Goal: Task Accomplishment & Management: Use online tool/utility

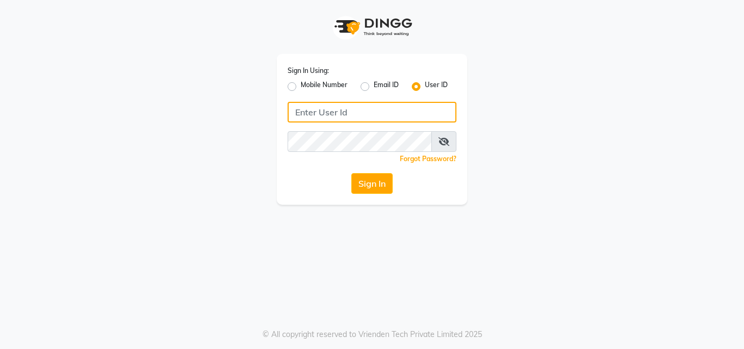
type input "8087909708"
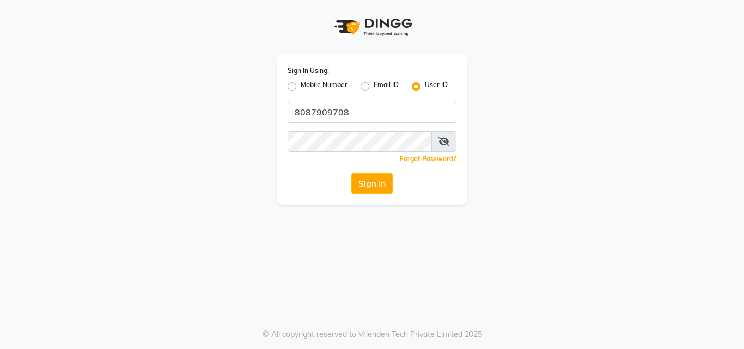
click at [301, 87] on label "Mobile Number" at bounding box center [324, 86] width 47 height 13
click at [301, 87] on input "Mobile Number" at bounding box center [304, 83] width 7 height 7
radio input "true"
radio input "false"
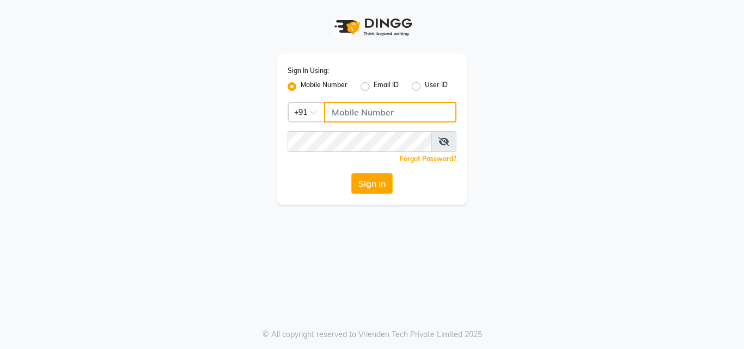
click at [346, 113] on input "Username" at bounding box center [390, 112] width 132 height 21
type input "8087909708"
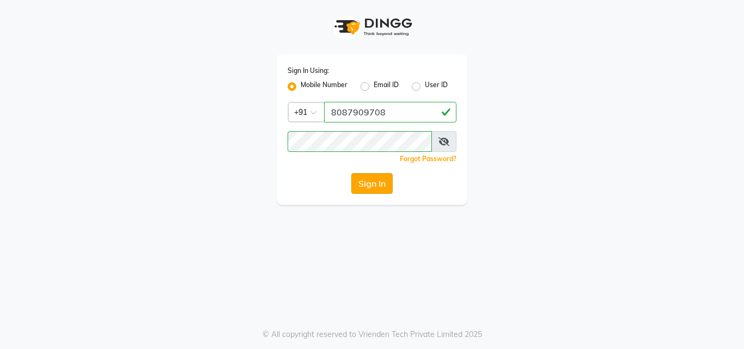
click at [371, 177] on button "Sign In" at bounding box center [371, 183] width 41 height 21
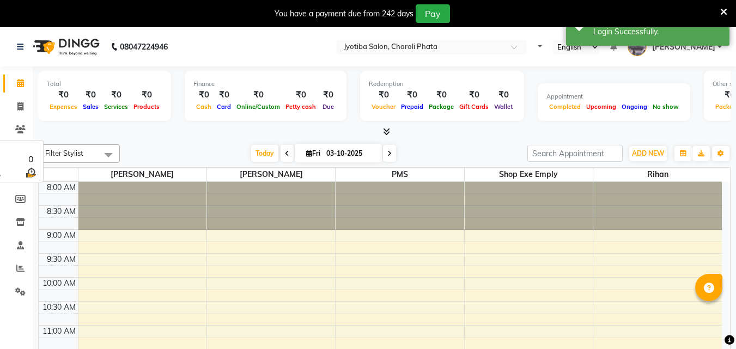
select select "en"
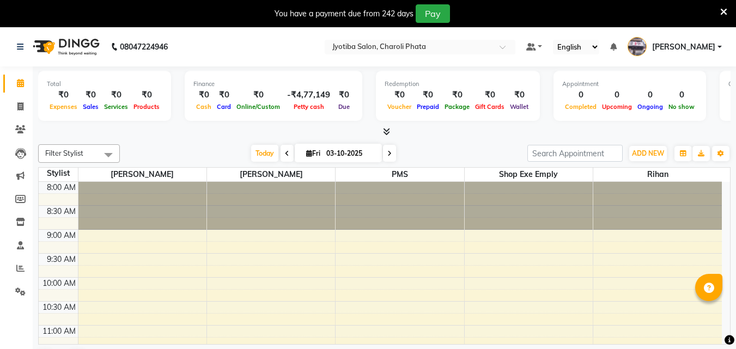
click at [723, 8] on icon at bounding box center [723, 12] width 7 height 10
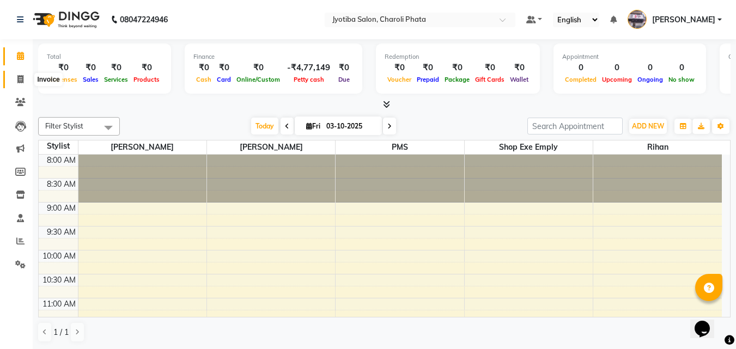
click at [26, 82] on span at bounding box center [20, 79] width 19 height 13
select select "5577"
select select "service"
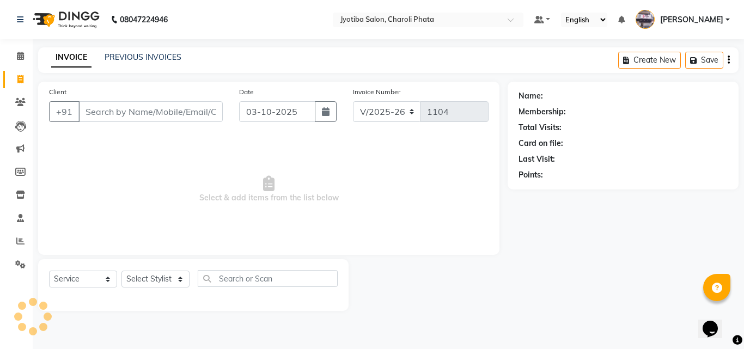
click at [101, 108] on input "Client" at bounding box center [150, 111] width 144 height 21
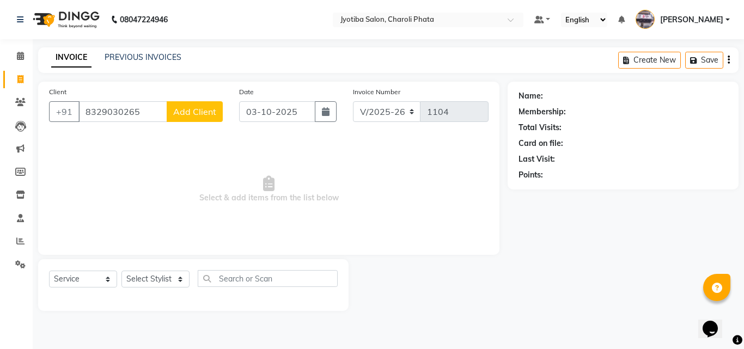
type input "8329030265"
click at [199, 112] on span "Add Client" at bounding box center [194, 111] width 43 height 11
select select "22"
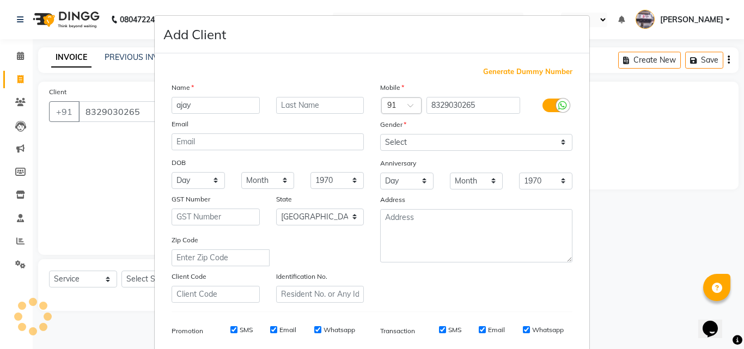
type input "ajay"
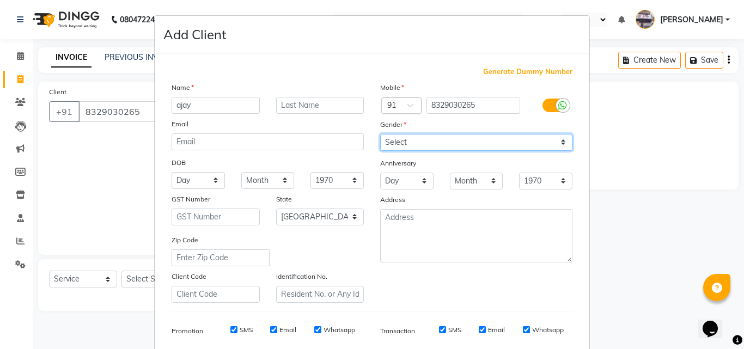
click at [407, 138] on select "Select [DEMOGRAPHIC_DATA] [DEMOGRAPHIC_DATA] Other Prefer Not To Say" at bounding box center [476, 142] width 192 height 17
click at [408, 138] on select "Select [DEMOGRAPHIC_DATA] [DEMOGRAPHIC_DATA] Other Prefer Not To Say" at bounding box center [476, 142] width 192 height 17
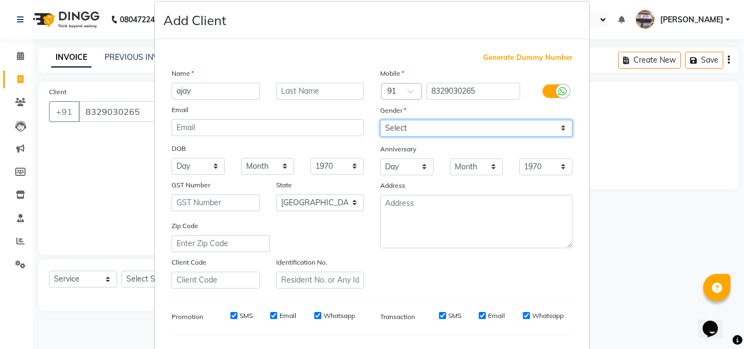
drag, startPoint x: 509, startPoint y: 131, endPoint x: 456, endPoint y: 136, distance: 53.6
click at [509, 131] on select "Select [DEMOGRAPHIC_DATA] [DEMOGRAPHIC_DATA] Other Prefer Not To Say" at bounding box center [476, 128] width 192 height 17
select select "[DEMOGRAPHIC_DATA]"
click at [380, 120] on select "Select [DEMOGRAPHIC_DATA] [DEMOGRAPHIC_DATA] Other Prefer Not To Say" at bounding box center [476, 128] width 192 height 17
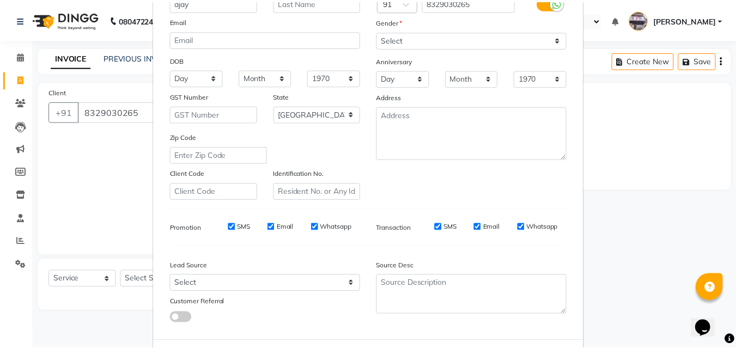
scroll to position [154, 0]
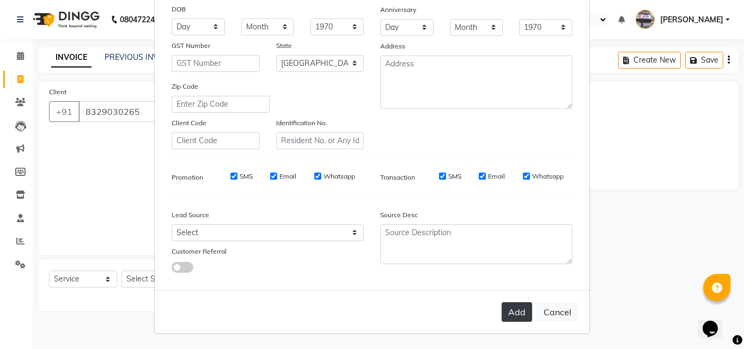
click at [525, 306] on button "Add" at bounding box center [516, 312] width 30 height 20
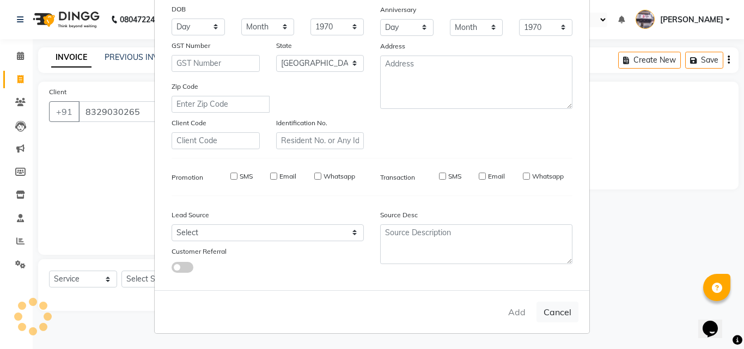
select select
select select "null"
select select
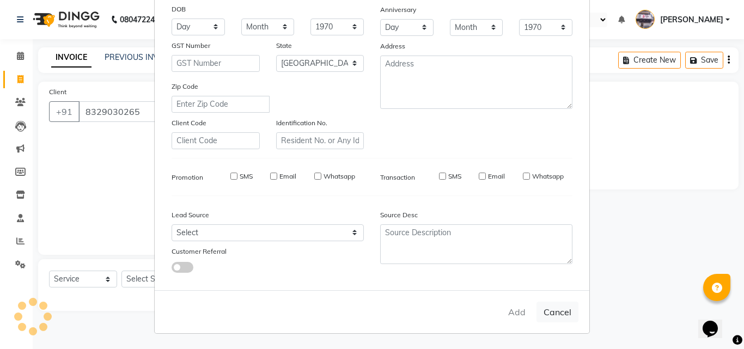
select select
checkbox input "false"
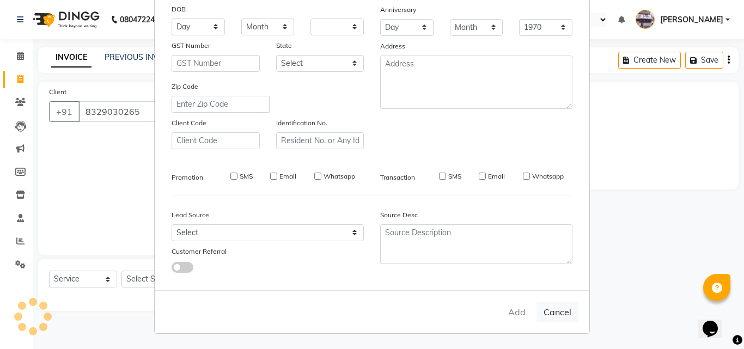
checkbox input "false"
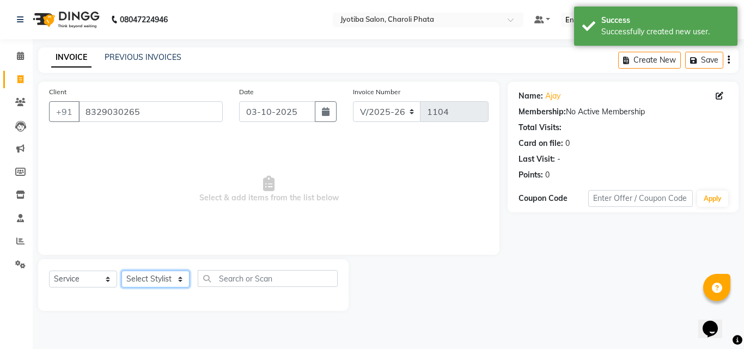
click at [154, 276] on select "Select Stylist [PERSON_NAME] PMS [PERSON_NAME] shop exe emply" at bounding box center [155, 279] width 68 height 17
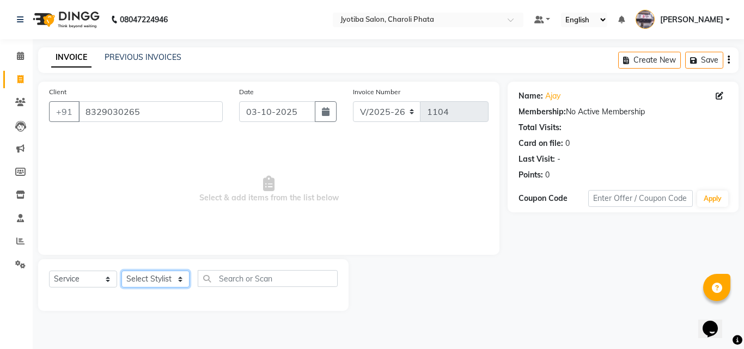
select select "38050"
click at [121, 271] on select "Select Stylist [PERSON_NAME] PMS [PERSON_NAME] shop exe emply" at bounding box center [155, 279] width 68 height 17
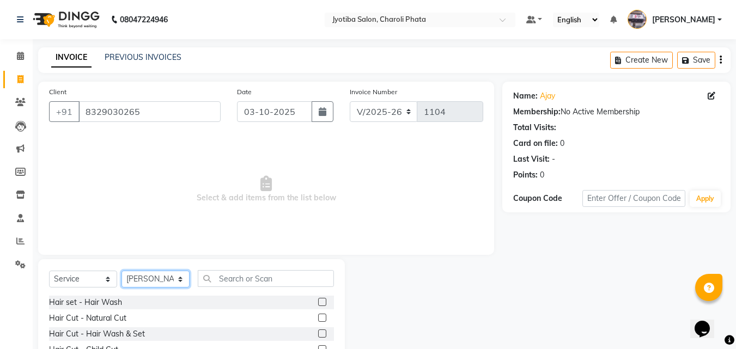
scroll to position [87, 0]
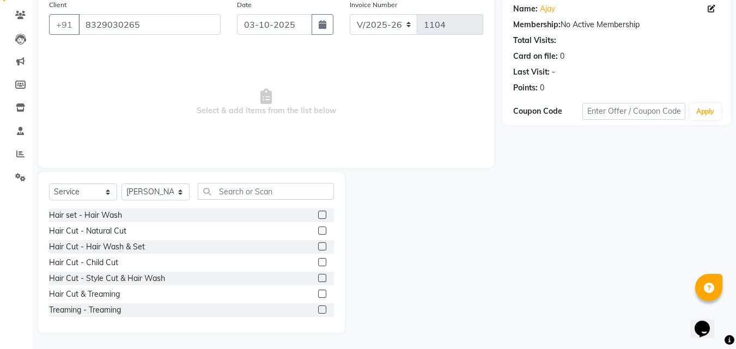
click at [318, 230] on label at bounding box center [322, 230] width 8 height 8
click at [318, 230] on input "checkbox" at bounding box center [321, 231] width 7 height 7
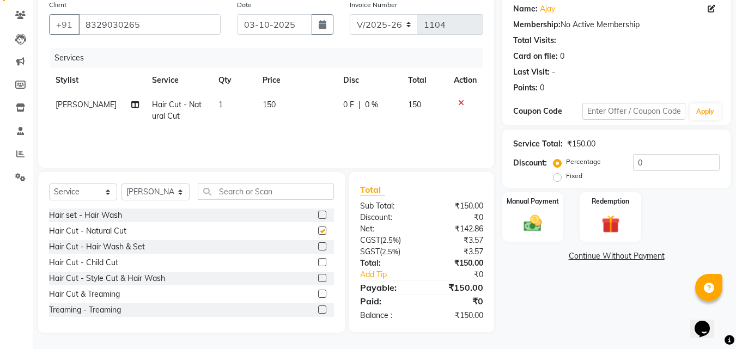
checkbox input "false"
click at [318, 243] on label at bounding box center [322, 246] width 8 height 8
click at [318, 243] on input "checkbox" at bounding box center [321, 246] width 7 height 7
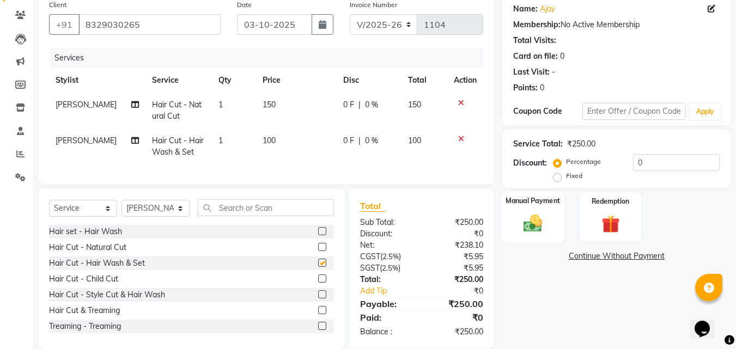
checkbox input "false"
click at [522, 228] on img at bounding box center [532, 223] width 30 height 22
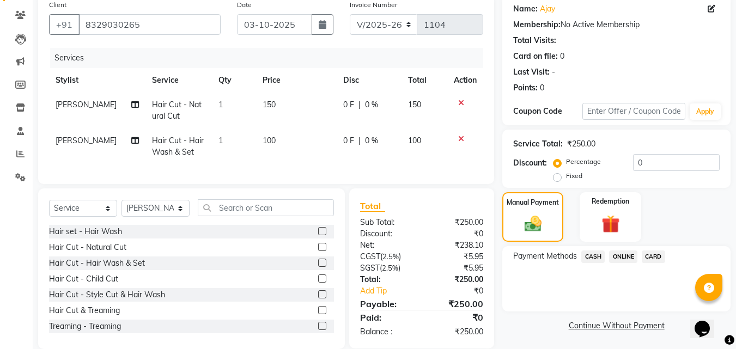
click at [620, 252] on span "ONLINE" at bounding box center [623, 256] width 28 height 13
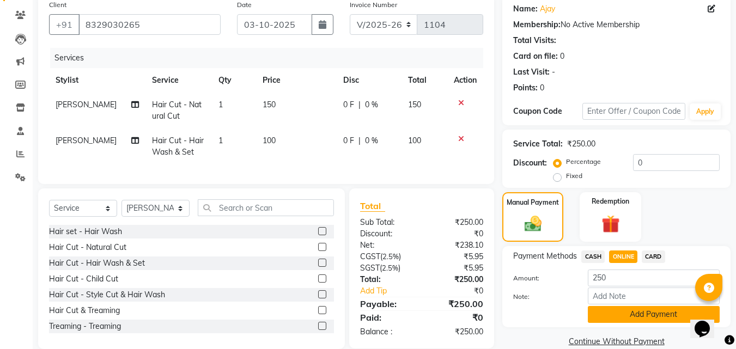
click at [622, 309] on button "Add Payment" at bounding box center [653, 314] width 132 height 17
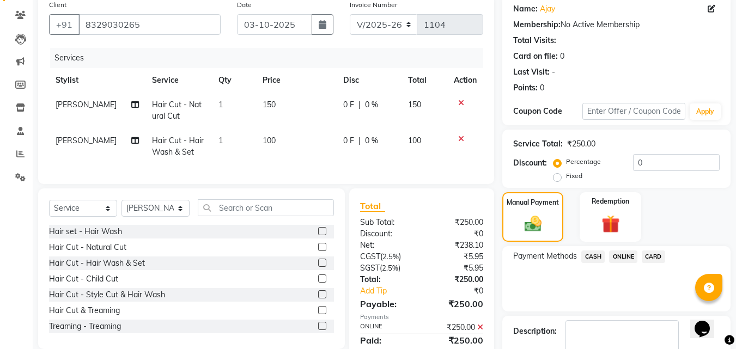
scroll to position [150, 0]
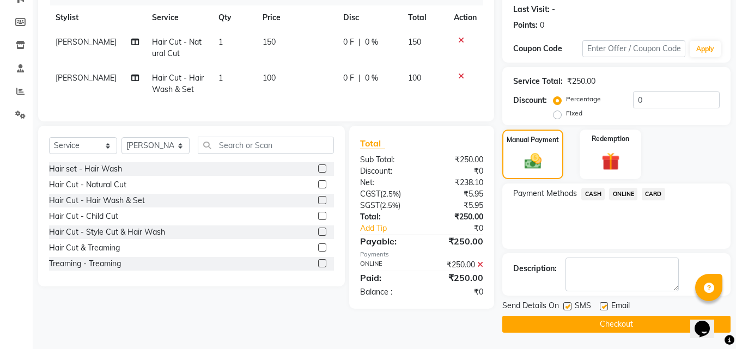
click at [614, 328] on button "Checkout" at bounding box center [616, 324] width 228 height 17
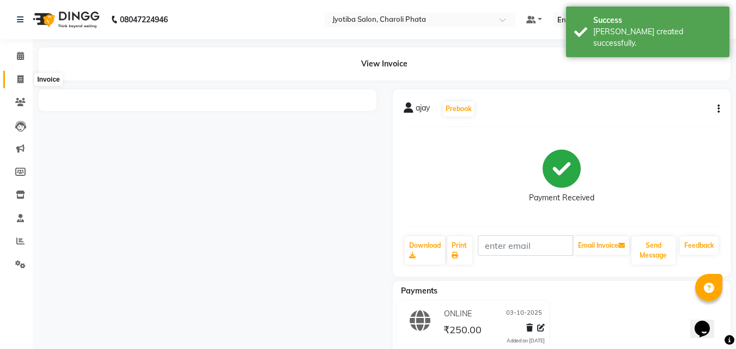
click at [14, 85] on span at bounding box center [20, 79] width 19 height 13
select select "service"
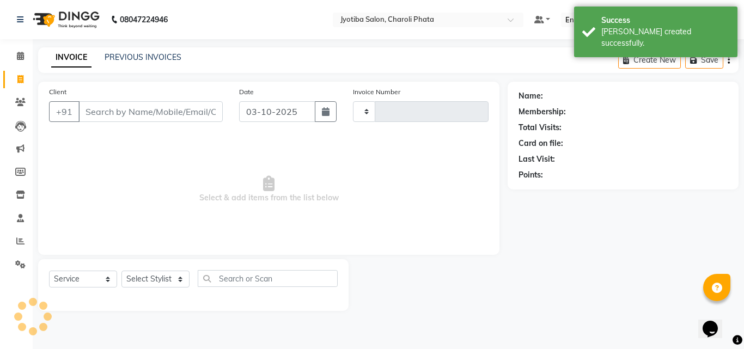
type input "1105"
select select "5577"
click at [94, 103] on input "Client" at bounding box center [150, 111] width 144 height 21
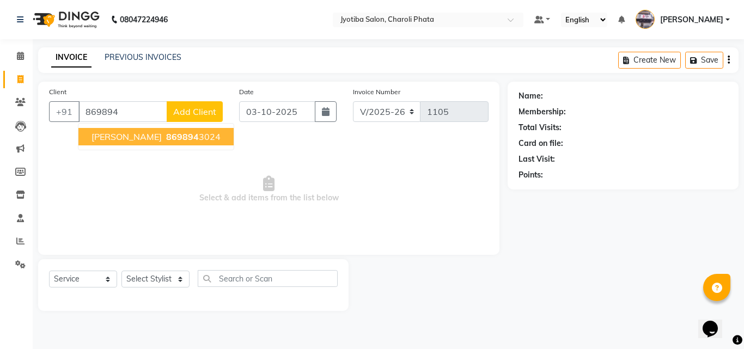
drag, startPoint x: 128, startPoint y: 133, endPoint x: 125, endPoint y: 166, distance: 33.4
click at [128, 135] on span "[PERSON_NAME]" at bounding box center [126, 136] width 70 height 11
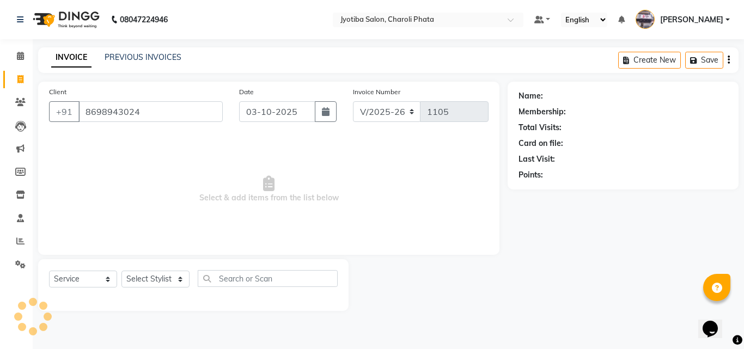
type input "8698943024"
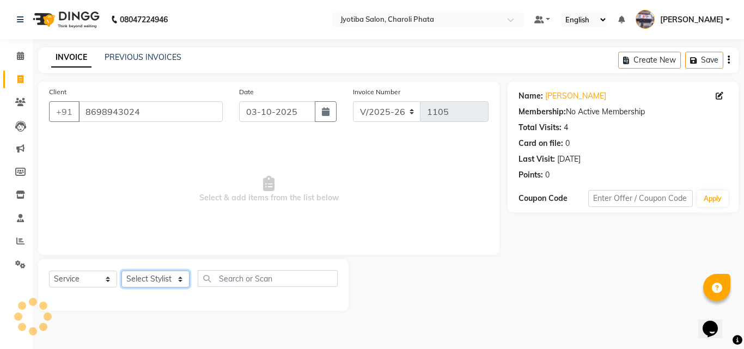
click at [141, 278] on select "Select Stylist [PERSON_NAME] PMS [PERSON_NAME] shop exe emply" at bounding box center [155, 279] width 68 height 17
select select "51258"
click at [121, 271] on select "Select Stylist [PERSON_NAME] PMS [PERSON_NAME] shop exe emply" at bounding box center [155, 279] width 68 height 17
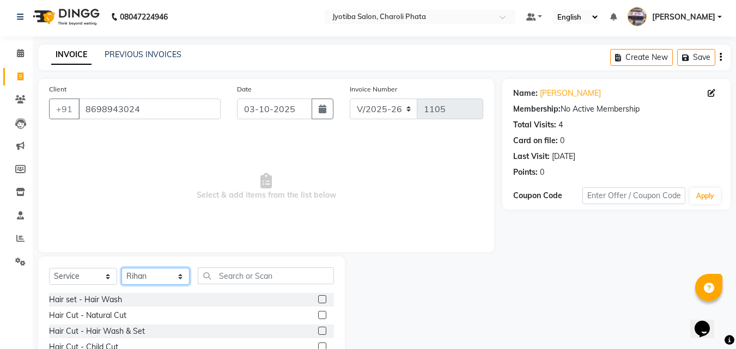
scroll to position [87, 0]
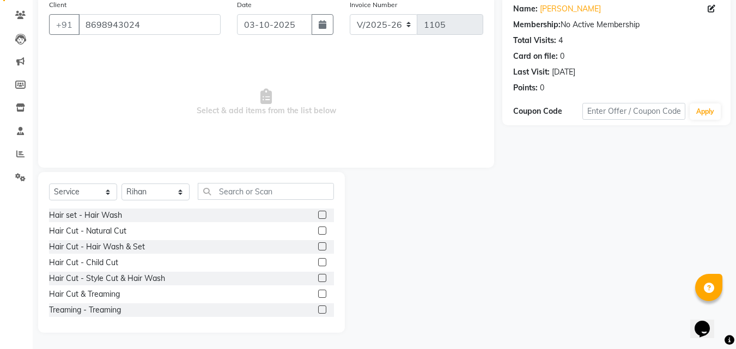
click at [318, 231] on label at bounding box center [322, 230] width 8 height 8
click at [318, 231] on input "checkbox" at bounding box center [321, 231] width 7 height 7
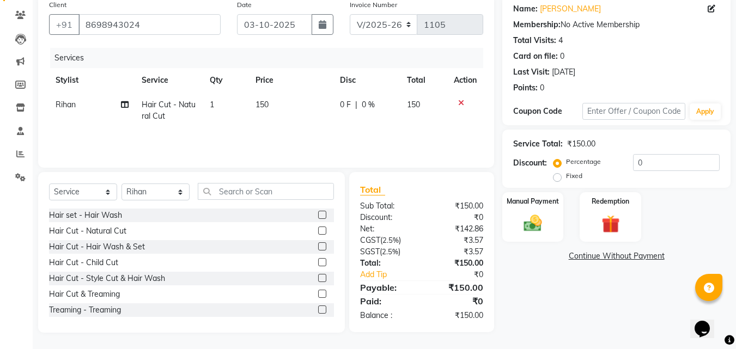
click at [318, 231] on label at bounding box center [322, 230] width 8 height 8
click at [318, 231] on input "checkbox" at bounding box center [321, 231] width 7 height 7
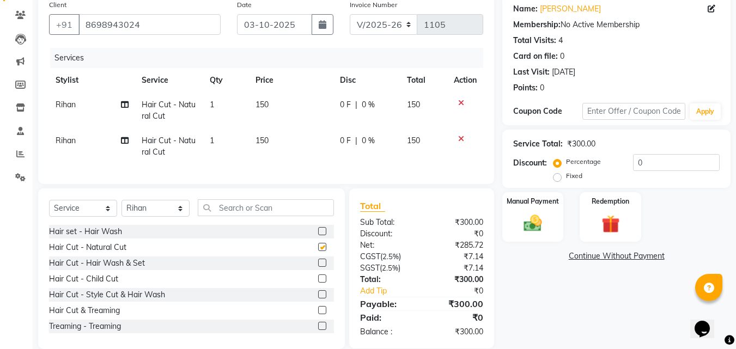
checkbox input "false"
click at [318, 267] on label at bounding box center [322, 263] width 8 height 8
click at [318, 267] on input "checkbox" at bounding box center [321, 263] width 7 height 7
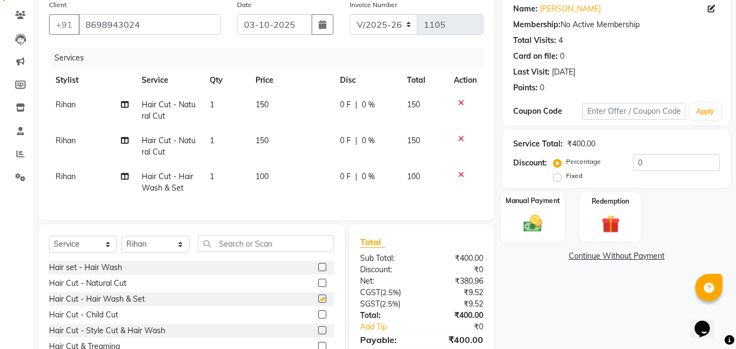
checkbox input "false"
click at [551, 231] on div "Manual Payment" at bounding box center [533, 217] width 64 height 52
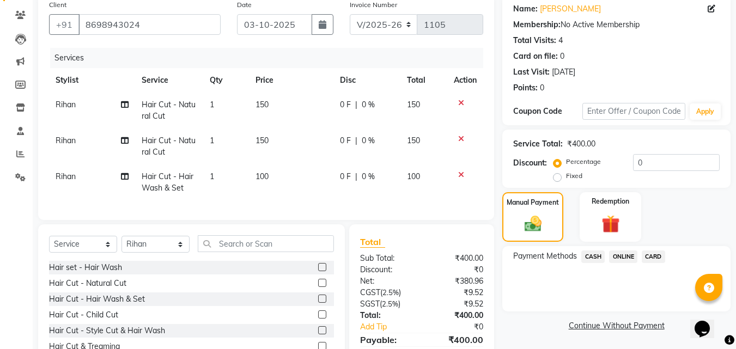
click at [626, 254] on span "ONLINE" at bounding box center [623, 256] width 28 height 13
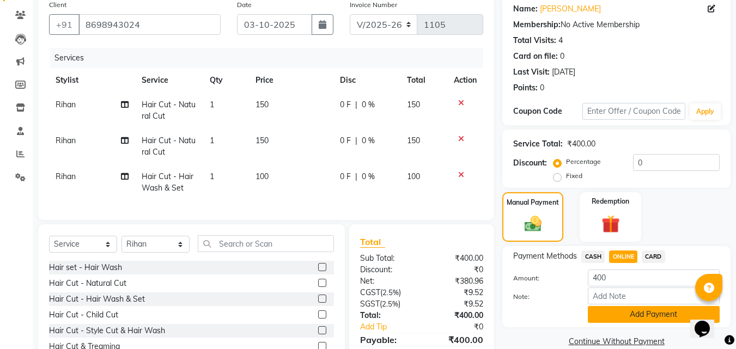
click at [631, 311] on button "Add Payment" at bounding box center [653, 314] width 132 height 17
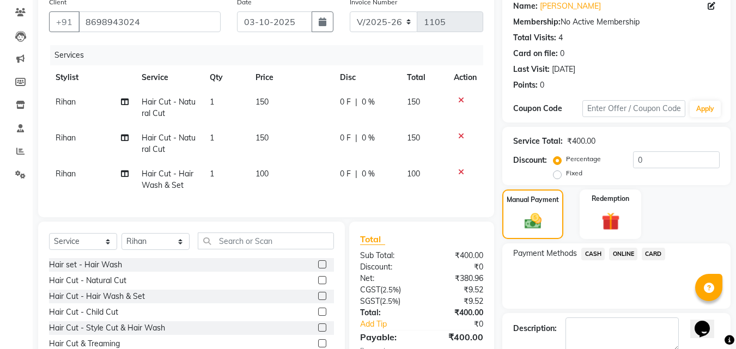
scroll to position [170, 0]
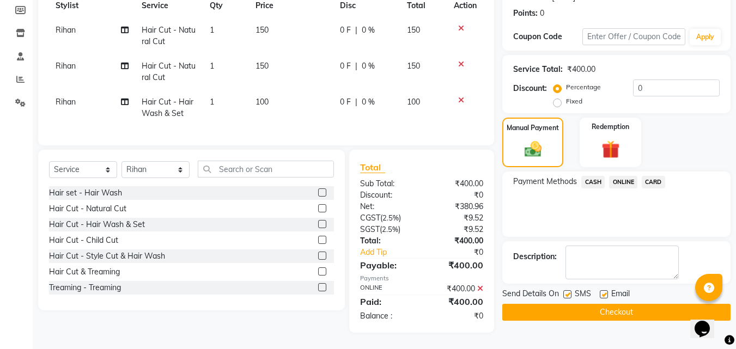
click at [621, 309] on button "Checkout" at bounding box center [616, 312] width 228 height 17
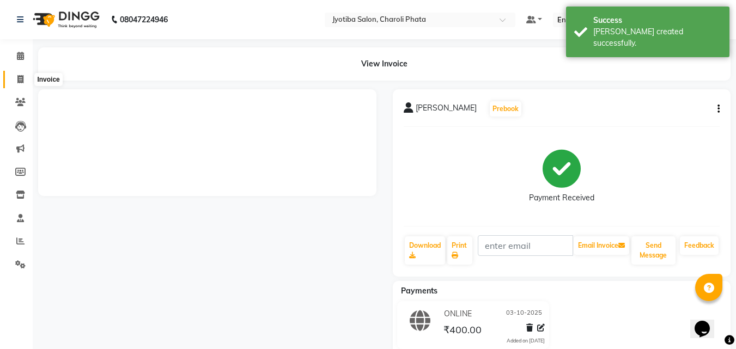
click at [16, 77] on span at bounding box center [20, 79] width 19 height 13
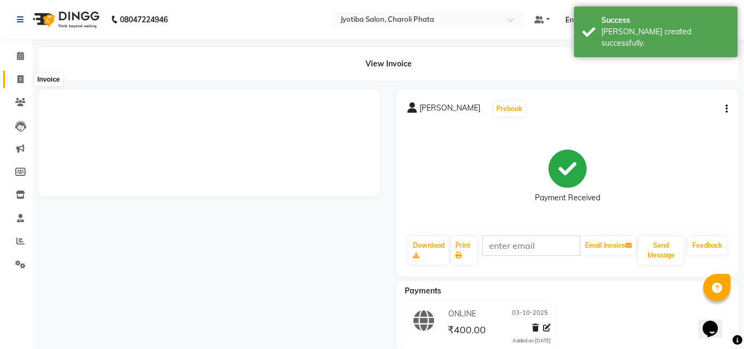
select select "service"
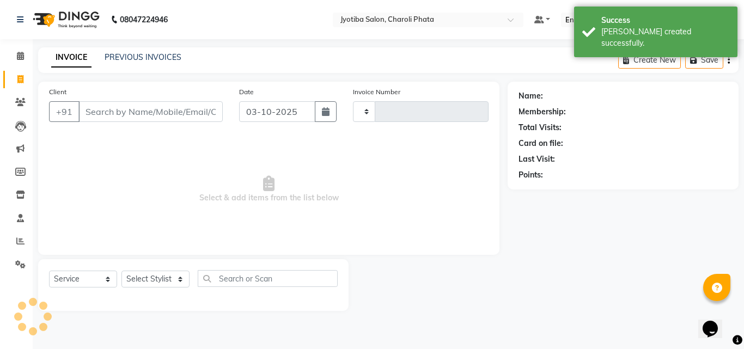
type input "1106"
select select "5577"
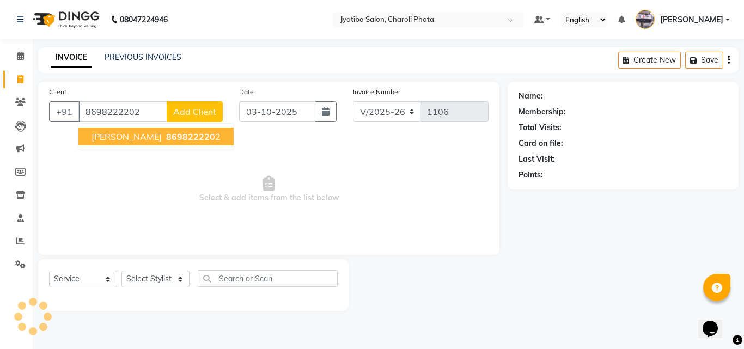
type input "8698222202"
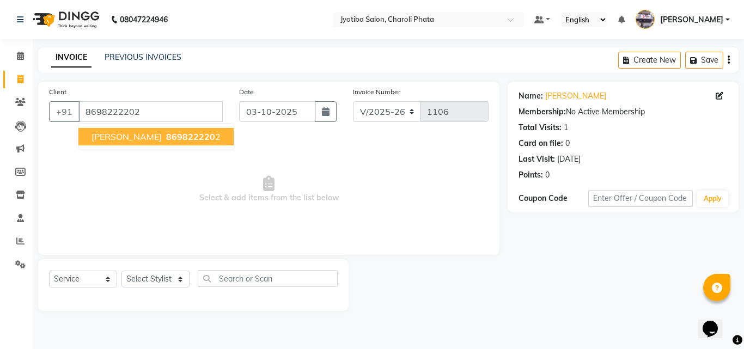
click at [118, 131] on button "[PERSON_NAME] 869822220 2" at bounding box center [155, 136] width 155 height 17
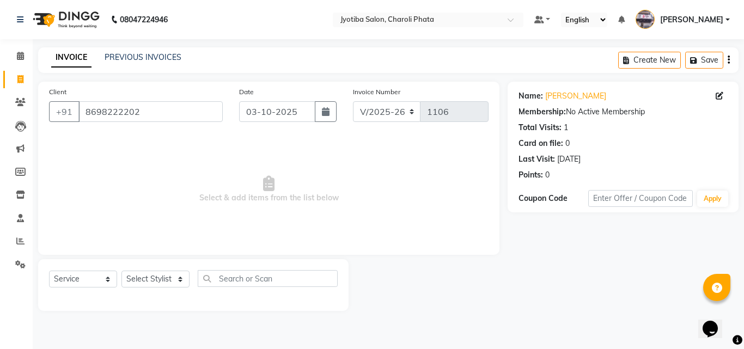
click at [175, 269] on div "Select Service Product Membership Package Voucher Prepaid Gift Card Select Styl…" at bounding box center [193, 285] width 310 height 52
click at [171, 274] on select "Select Stylist [PERSON_NAME] PMS [PERSON_NAME] shop exe emply" at bounding box center [155, 279] width 68 height 17
select select "38050"
click at [121, 271] on select "Select Stylist [PERSON_NAME] PMS [PERSON_NAME] shop exe emply" at bounding box center [155, 279] width 68 height 17
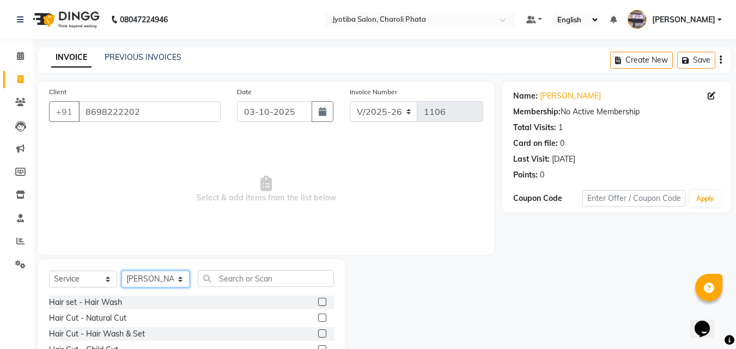
scroll to position [87, 0]
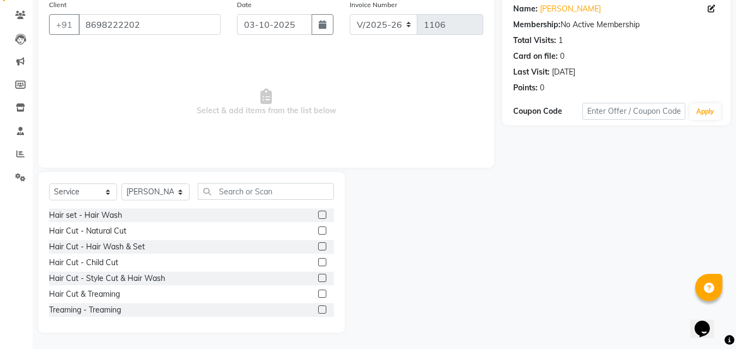
click at [318, 246] on label at bounding box center [322, 246] width 8 height 8
click at [318, 246] on input "checkbox" at bounding box center [321, 246] width 7 height 7
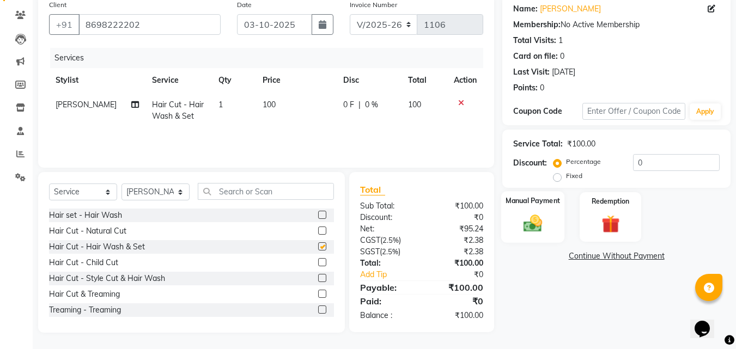
checkbox input "false"
drag, startPoint x: 537, startPoint y: 214, endPoint x: 543, endPoint y: 225, distance: 12.9
click at [537, 215] on img at bounding box center [532, 223] width 30 height 22
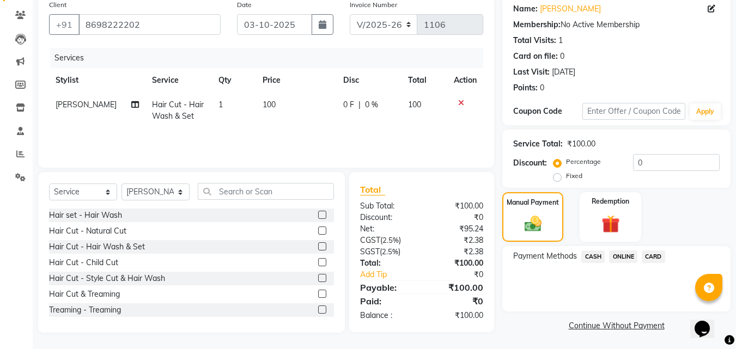
click at [616, 250] on span "ONLINE" at bounding box center [623, 256] width 28 height 13
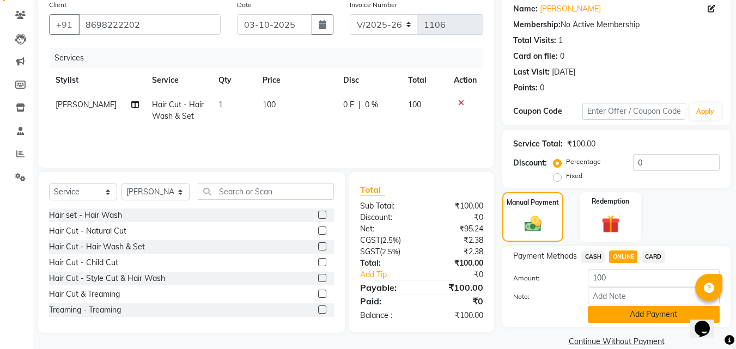
click at [626, 314] on button "Add Payment" at bounding box center [653, 314] width 132 height 17
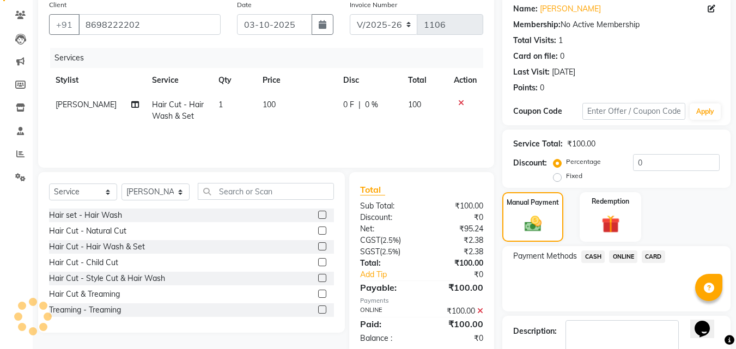
scroll to position [150, 0]
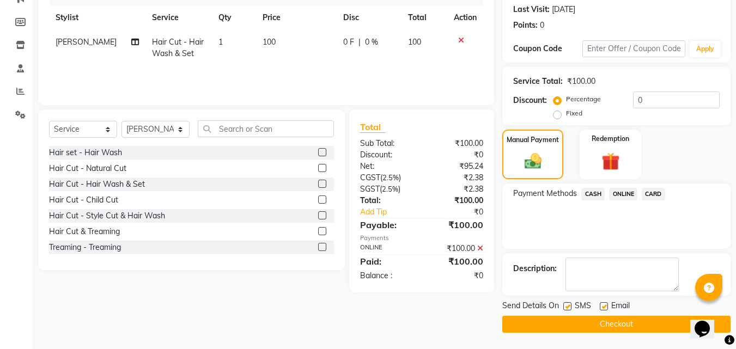
click at [621, 321] on button "Checkout" at bounding box center [616, 324] width 228 height 17
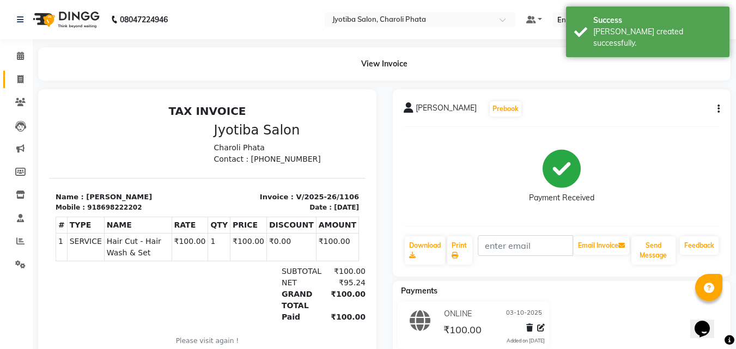
click at [15, 86] on link "Invoice" at bounding box center [16, 80] width 26 height 18
select select "service"
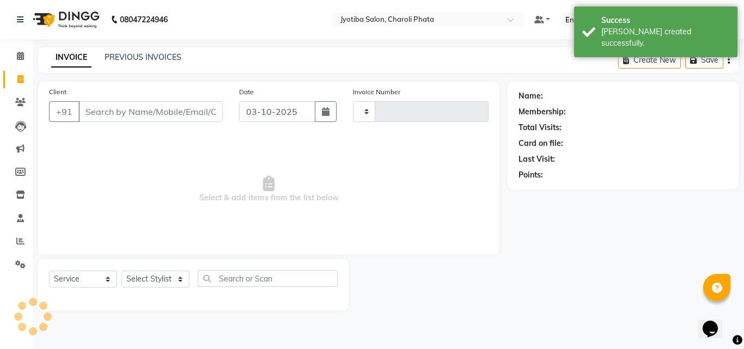
type input "1107"
select select "5577"
click at [151, 107] on input "Client" at bounding box center [150, 111] width 144 height 21
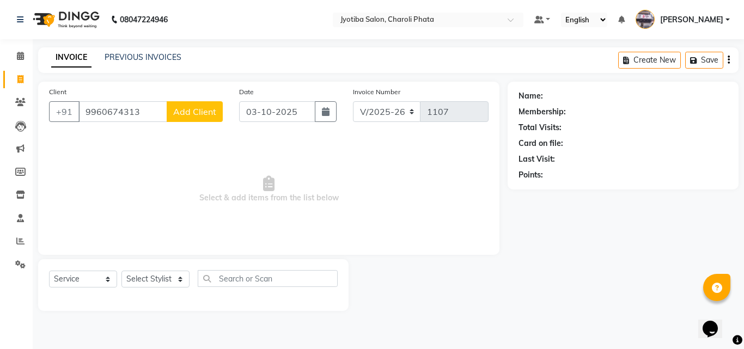
type input "9960674313"
click at [209, 116] on span "Add Client" at bounding box center [194, 111] width 43 height 11
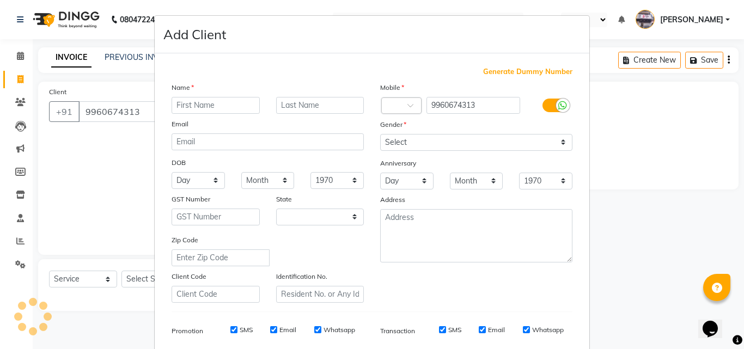
select select "22"
type input "[PERSON_NAME]"
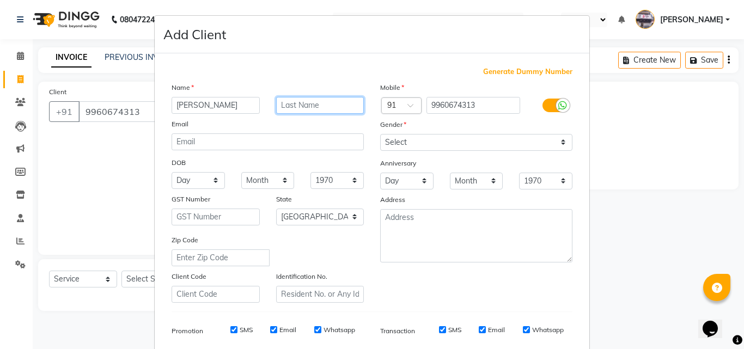
click at [314, 106] on input "text" at bounding box center [320, 105] width 88 height 17
type input "m"
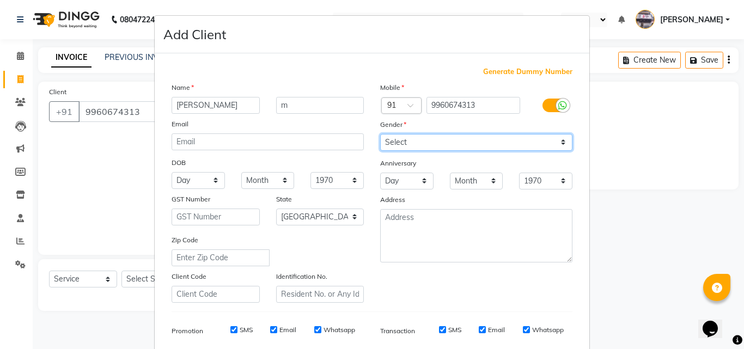
click at [412, 142] on select "Select [DEMOGRAPHIC_DATA] [DEMOGRAPHIC_DATA] Other Prefer Not To Say" at bounding box center [476, 142] width 192 height 17
select select "[DEMOGRAPHIC_DATA]"
click at [380, 134] on select "Select [DEMOGRAPHIC_DATA] [DEMOGRAPHIC_DATA] Other Prefer Not To Say" at bounding box center [476, 142] width 192 height 17
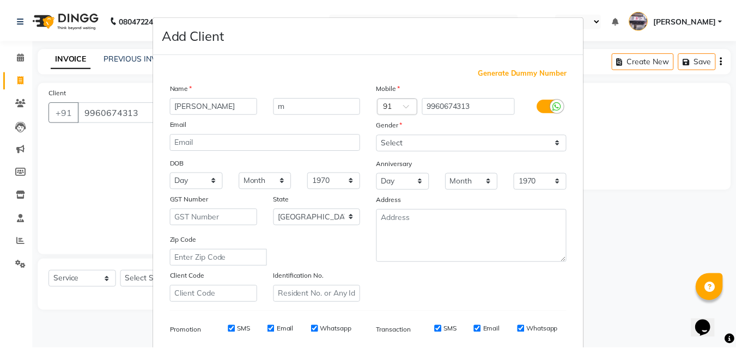
scroll to position [154, 0]
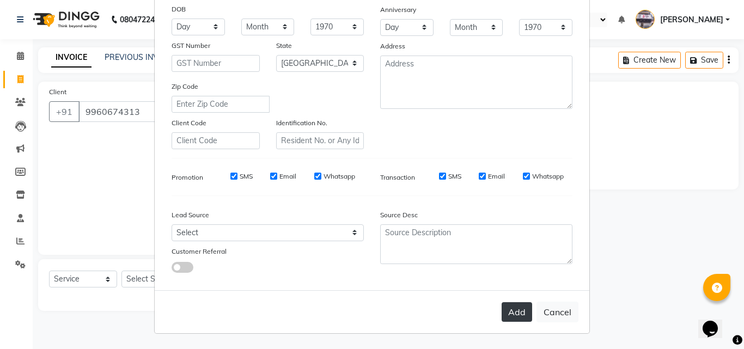
click at [516, 311] on button "Add" at bounding box center [516, 312] width 30 height 20
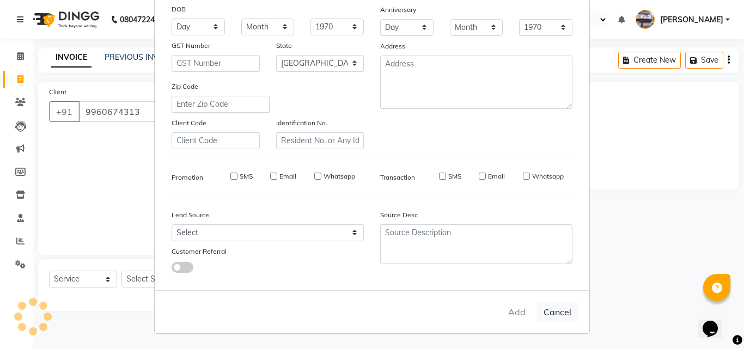
select select
select select "null"
select select
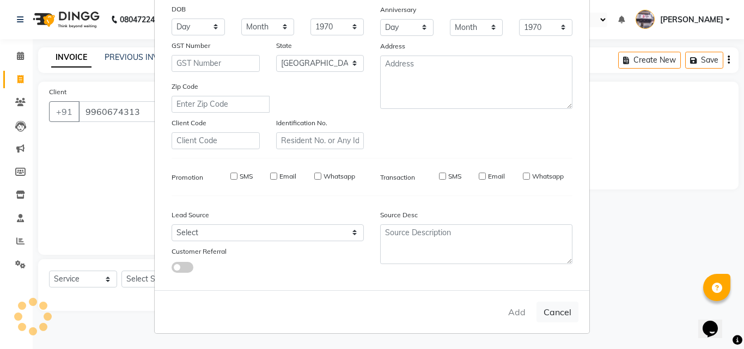
select select
checkbox input "false"
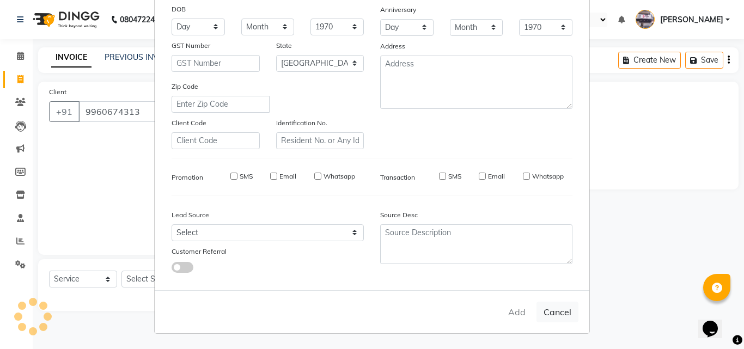
checkbox input "false"
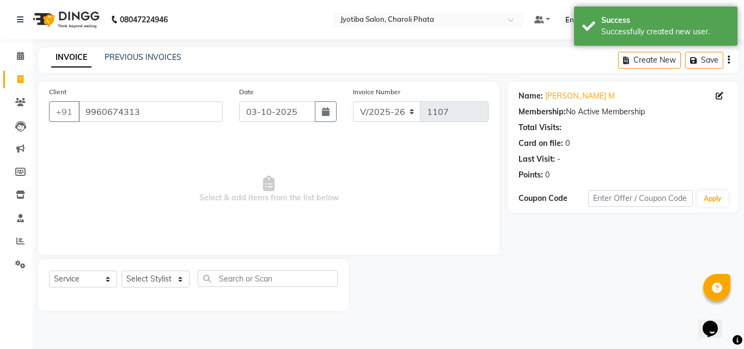
click at [142, 271] on div "Select Service Product Membership Package Voucher Prepaid Gift Card Select Styl…" at bounding box center [193, 283] width 289 height 26
click at [142, 275] on select "Select Stylist [PERSON_NAME] PMS [PERSON_NAME] shop exe emply" at bounding box center [155, 279] width 68 height 17
select select "38050"
click at [121, 271] on select "Select Stylist [PERSON_NAME] PMS [PERSON_NAME] shop exe emply" at bounding box center [155, 279] width 68 height 17
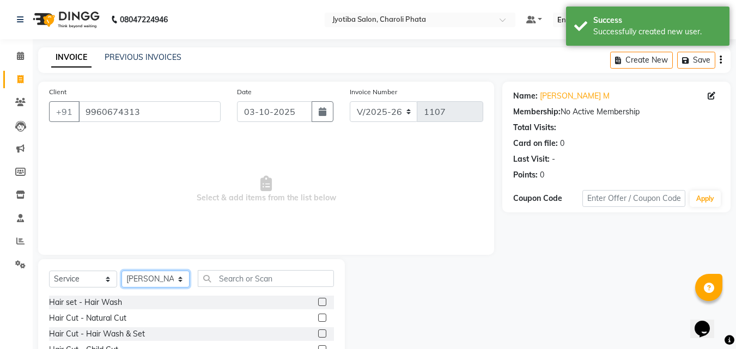
scroll to position [87, 0]
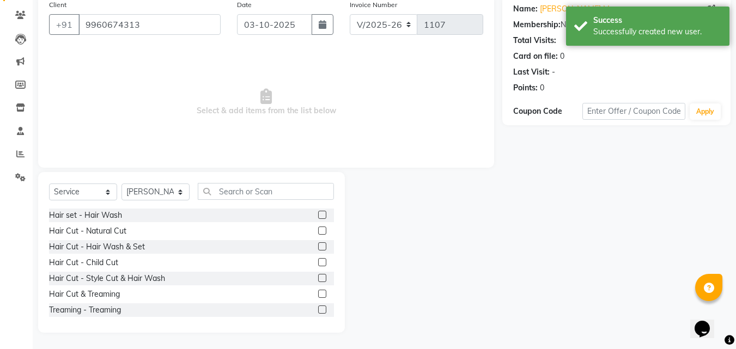
click at [318, 232] on label at bounding box center [322, 230] width 8 height 8
click at [318, 232] on input "checkbox" at bounding box center [321, 231] width 7 height 7
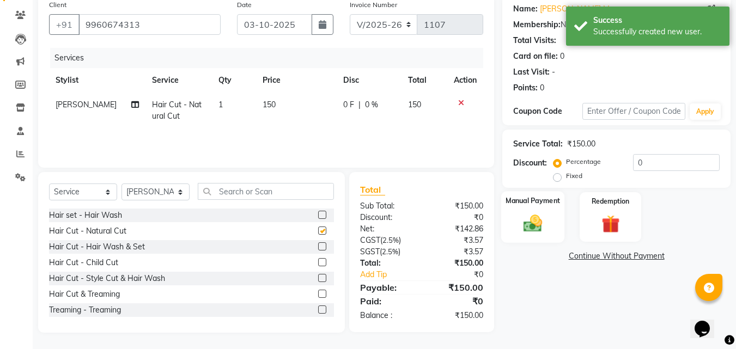
checkbox input "false"
drag, startPoint x: 531, startPoint y: 223, endPoint x: 556, endPoint y: 242, distance: 32.2
click at [531, 223] on img at bounding box center [532, 223] width 30 height 22
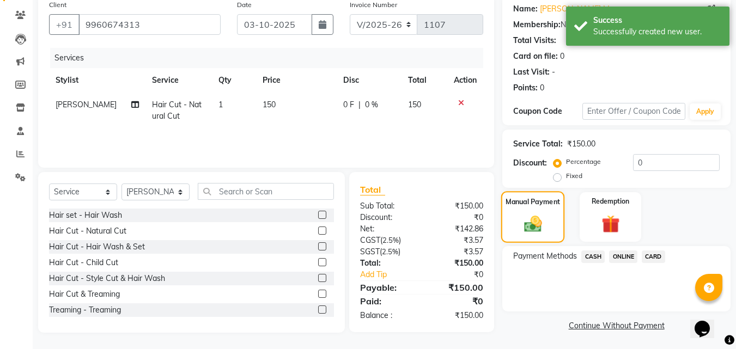
drag, startPoint x: 556, startPoint y: 242, endPoint x: 634, endPoint y: 268, distance: 81.6
click at [632, 260] on span "ONLINE" at bounding box center [623, 256] width 28 height 13
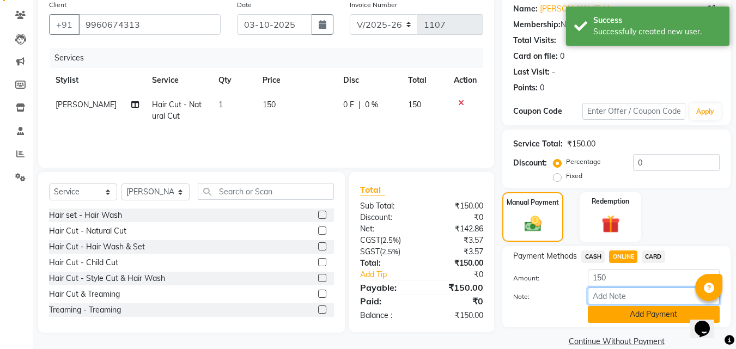
drag, startPoint x: 629, startPoint y: 301, endPoint x: 628, endPoint y: 310, distance: 9.3
click at [628, 307] on div "Amount: 150 Note: Add Payment" at bounding box center [616, 295] width 206 height 53
click at [628, 312] on button "Add Payment" at bounding box center [653, 314] width 132 height 17
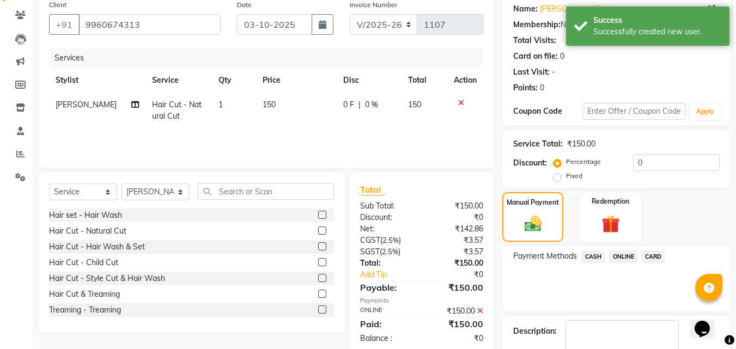
scroll to position [150, 0]
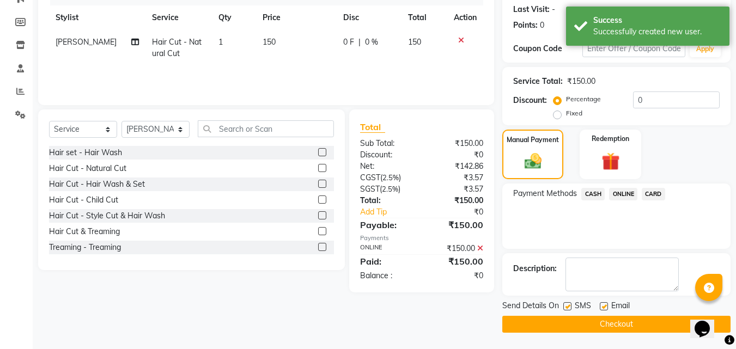
click at [584, 324] on button "Checkout" at bounding box center [616, 324] width 228 height 17
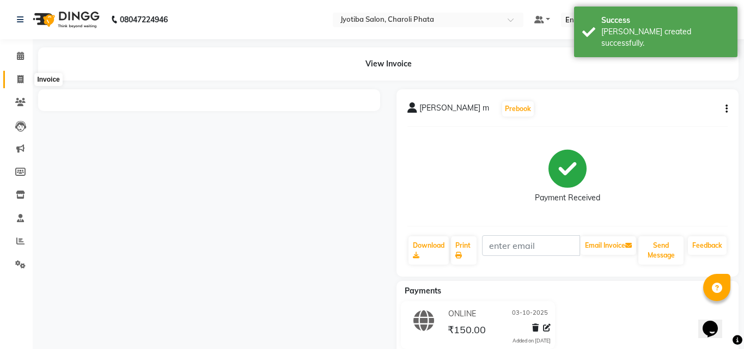
click at [20, 79] on icon at bounding box center [20, 79] width 6 height 8
select select "service"
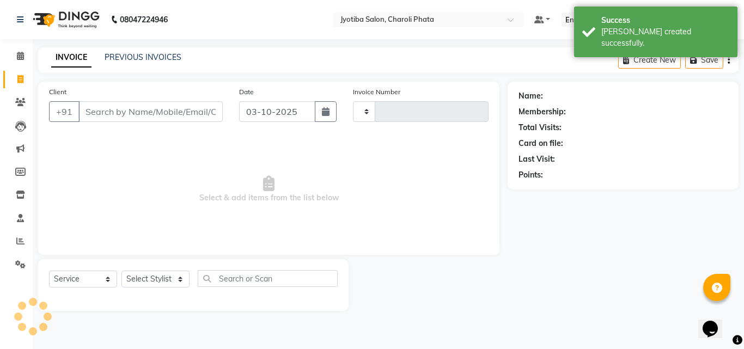
type input "1108"
select select "5577"
click at [111, 110] on input "Client" at bounding box center [150, 111] width 144 height 21
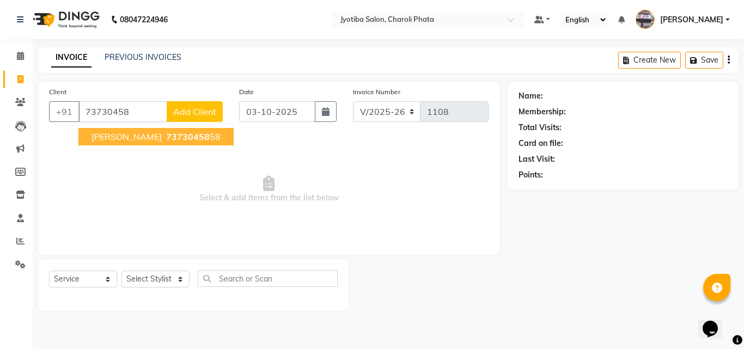
click at [110, 144] on button "[PERSON_NAME] 73730458 58" at bounding box center [155, 136] width 155 height 17
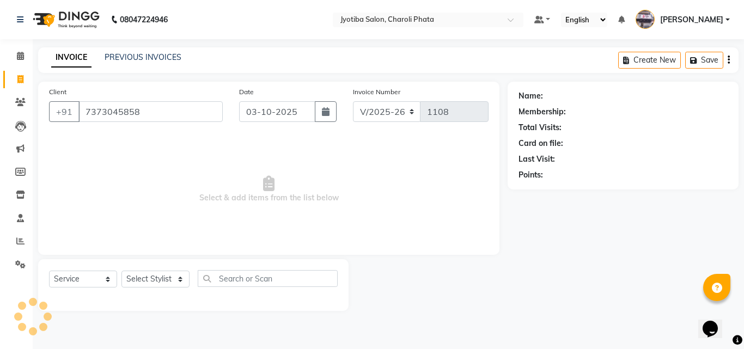
type input "7373045858"
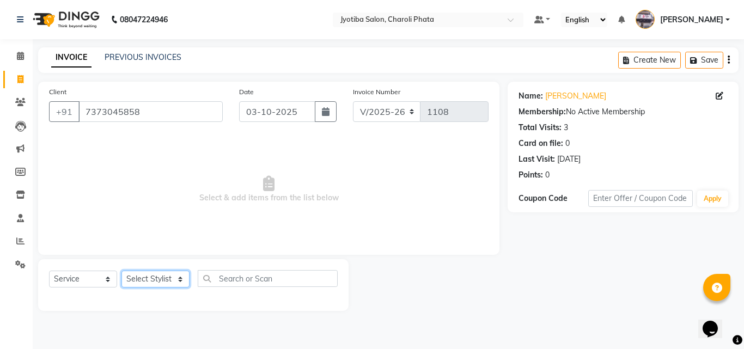
click at [175, 273] on select "Select Stylist [PERSON_NAME] PMS [PERSON_NAME] shop exe emply" at bounding box center [155, 279] width 68 height 17
select select "51258"
click at [121, 271] on select "Select Stylist [PERSON_NAME] PMS [PERSON_NAME] shop exe emply" at bounding box center [155, 279] width 68 height 17
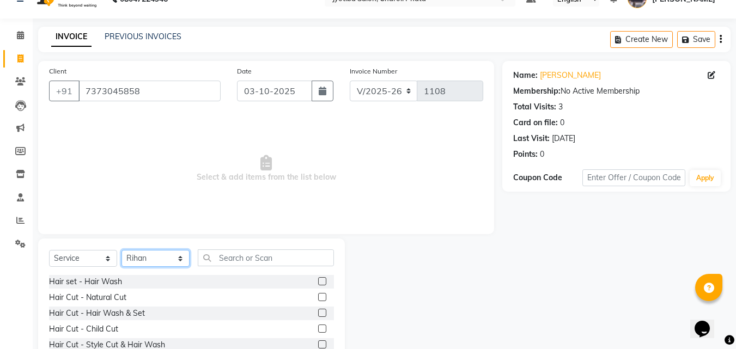
scroll to position [87, 0]
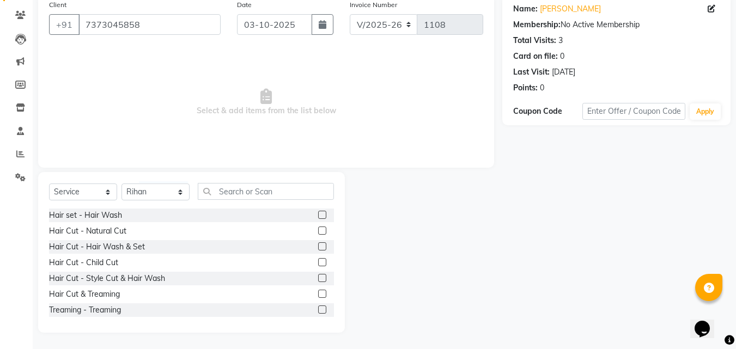
click at [318, 231] on label at bounding box center [322, 230] width 8 height 8
click at [318, 231] on input "checkbox" at bounding box center [321, 231] width 7 height 7
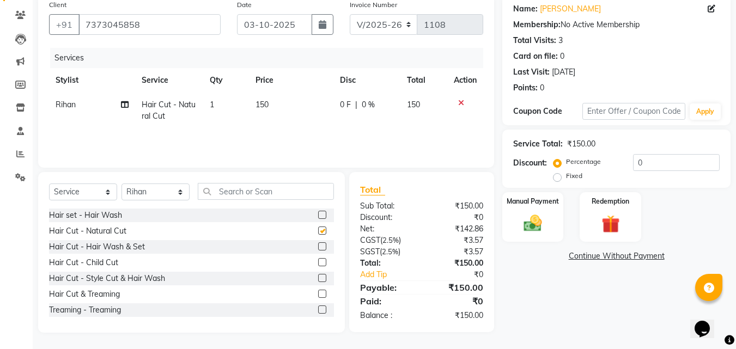
checkbox input "false"
click at [318, 244] on label at bounding box center [322, 246] width 8 height 8
click at [318, 244] on input "checkbox" at bounding box center [321, 246] width 7 height 7
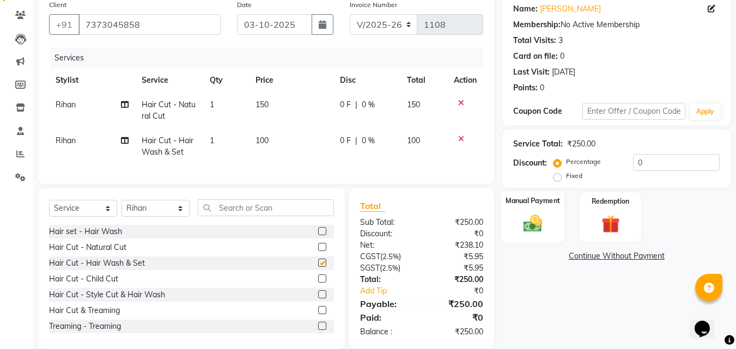
checkbox input "false"
click at [532, 225] on img at bounding box center [532, 223] width 30 height 22
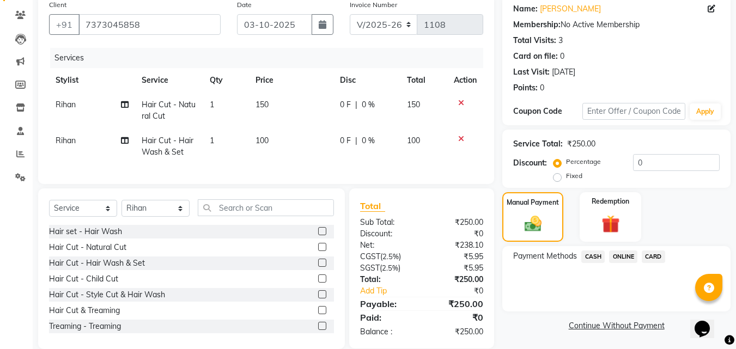
click at [620, 254] on span "ONLINE" at bounding box center [623, 256] width 28 height 13
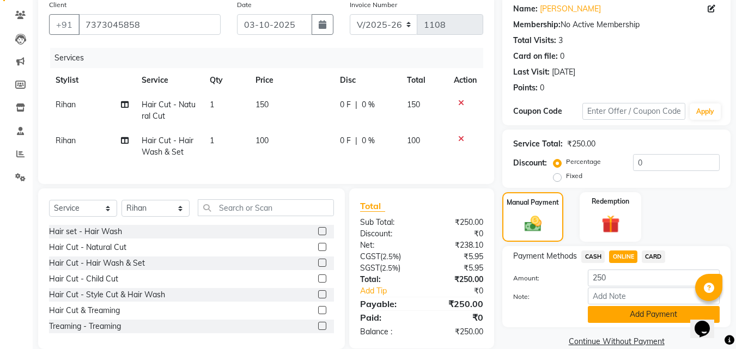
click at [622, 311] on button "Add Payment" at bounding box center [653, 314] width 132 height 17
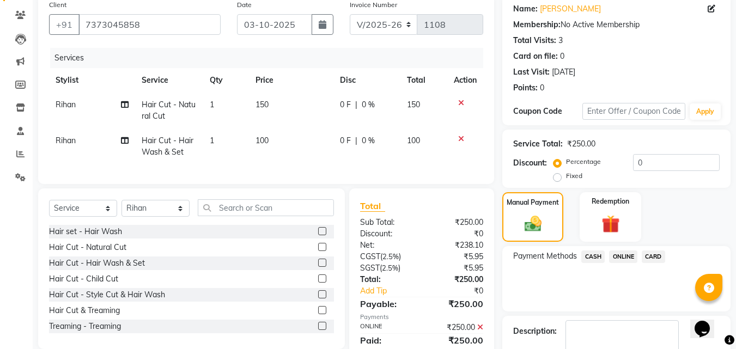
scroll to position [150, 0]
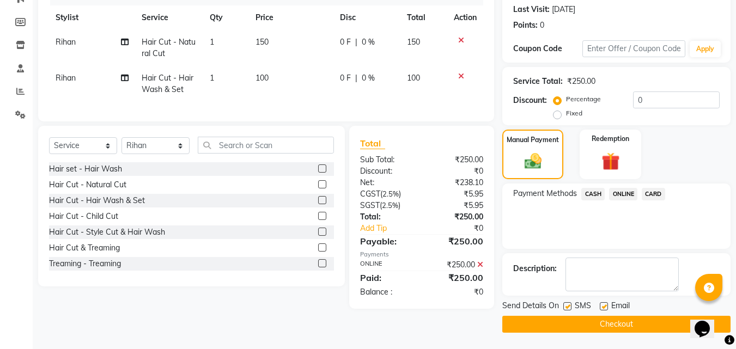
click at [586, 325] on button "Checkout" at bounding box center [616, 324] width 228 height 17
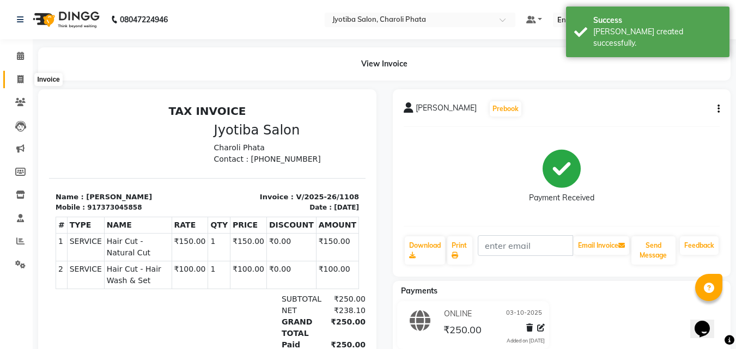
click at [17, 73] on span at bounding box center [20, 79] width 19 height 13
select select "service"
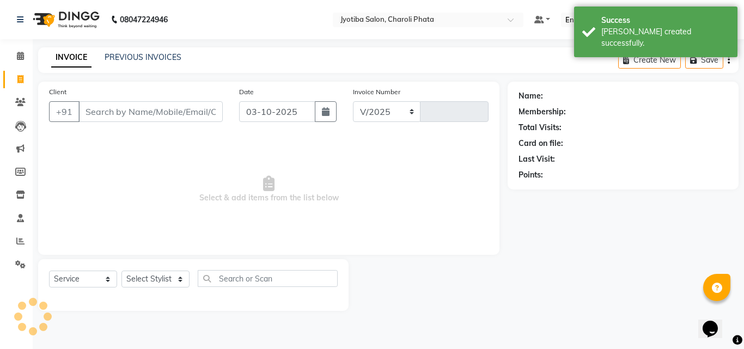
select select "5577"
type input "1109"
click at [161, 108] on input "Client" at bounding box center [150, 111] width 144 height 21
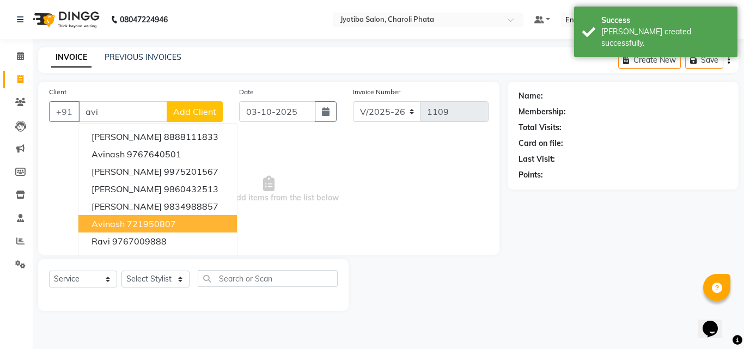
click at [124, 232] on button "avinash 721950807" at bounding box center [157, 223] width 158 height 17
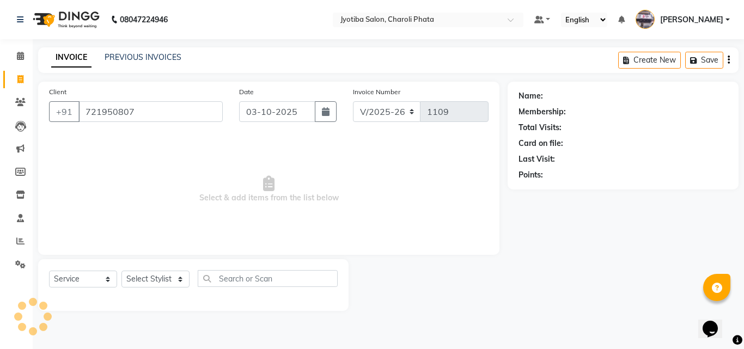
type input "721950807"
drag, startPoint x: 743, startPoint y: 360, endPoint x: 743, endPoint y: 367, distance: 7.1
click at [743, 348] on html "08047224946 Select Location × Jyotiba Salon, Charoli Phata Default Panel My Pan…" at bounding box center [372, 174] width 744 height 349
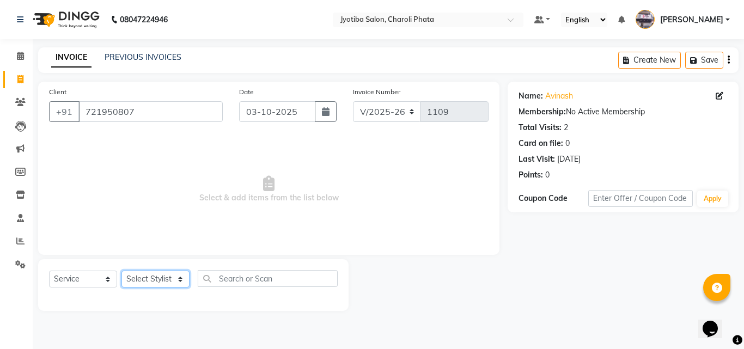
click at [169, 280] on select "Select Stylist [PERSON_NAME] PMS [PERSON_NAME] shop exe emply" at bounding box center [155, 279] width 68 height 17
select select "38049"
click at [121, 271] on select "Select Stylist [PERSON_NAME] PMS [PERSON_NAME] shop exe emply" at bounding box center [155, 279] width 68 height 17
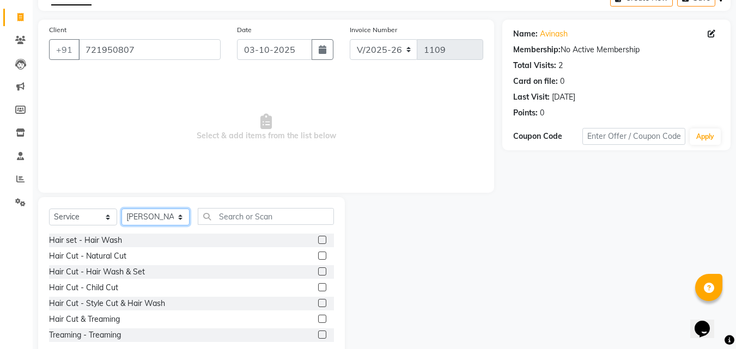
scroll to position [87, 0]
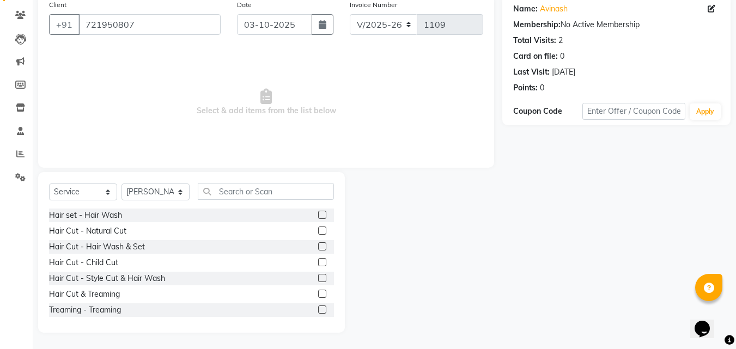
click at [318, 228] on label at bounding box center [322, 230] width 8 height 8
click at [318, 228] on input "checkbox" at bounding box center [321, 231] width 7 height 7
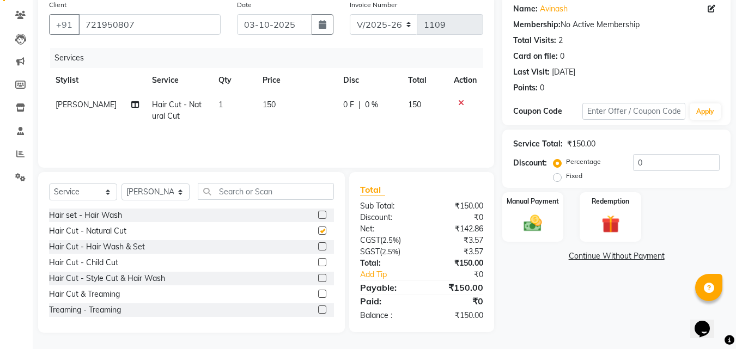
checkbox input "false"
click at [318, 217] on label at bounding box center [322, 215] width 8 height 8
click at [318, 217] on input "checkbox" at bounding box center [321, 215] width 7 height 7
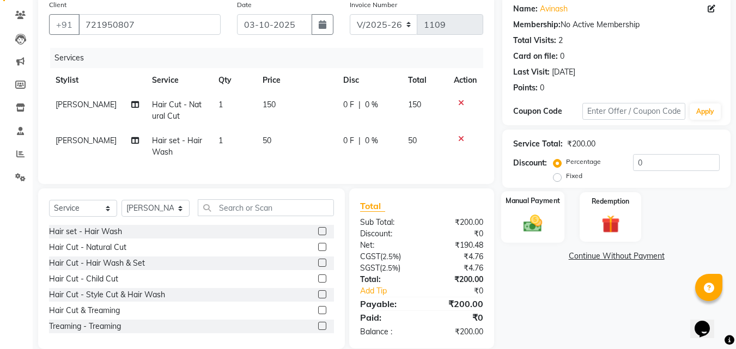
click at [562, 224] on div "Manual Payment" at bounding box center [533, 217] width 64 height 52
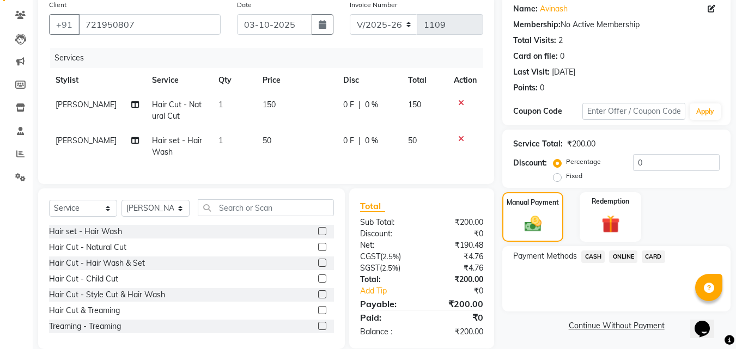
click at [593, 254] on span "CASH" at bounding box center [592, 256] width 23 height 13
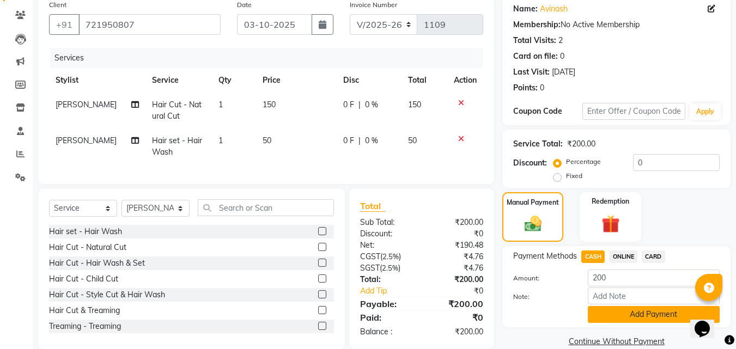
click at [641, 310] on button "Add Payment" at bounding box center [653, 314] width 132 height 17
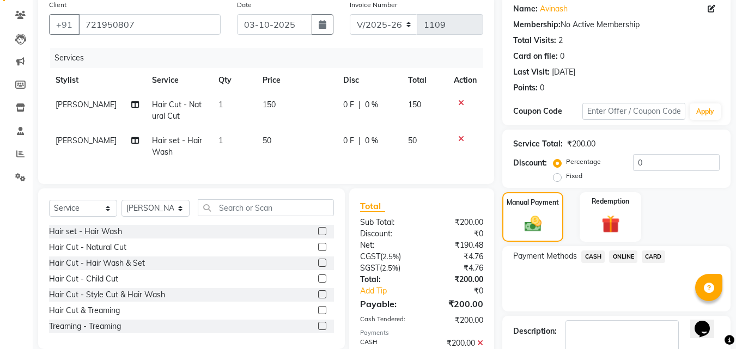
scroll to position [150, 0]
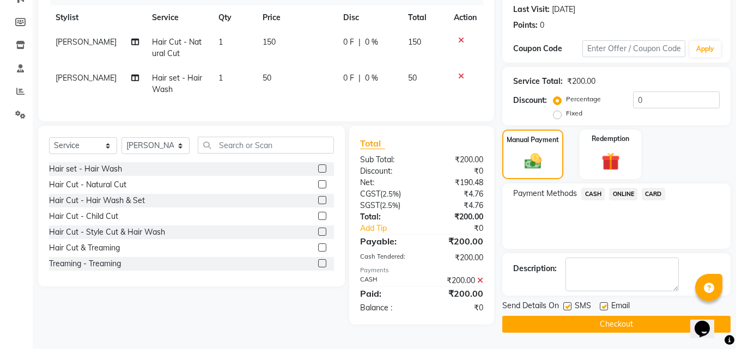
click at [601, 189] on span "CASH" at bounding box center [592, 194] width 23 height 13
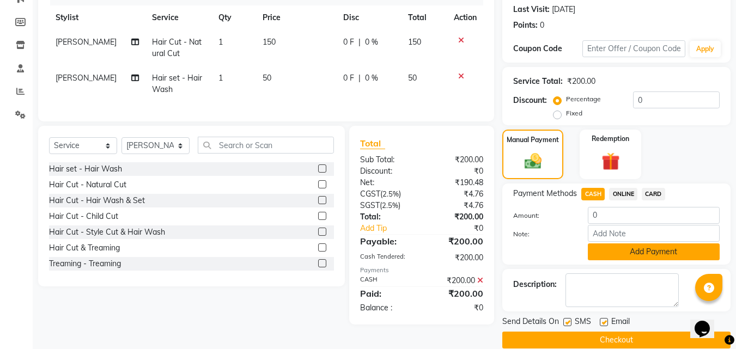
click at [615, 247] on button "Add Payment" at bounding box center [653, 251] width 132 height 17
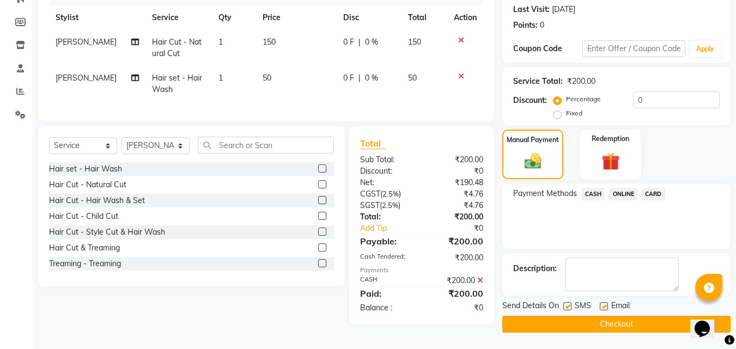
click at [318, 173] on label at bounding box center [322, 168] width 8 height 8
click at [318, 173] on input "checkbox" at bounding box center [321, 169] width 7 height 7
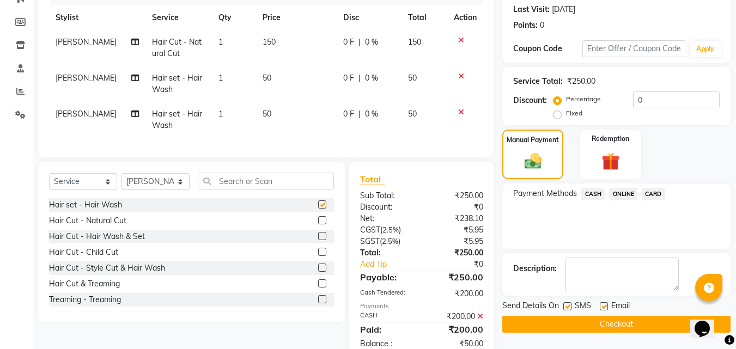
checkbox input "false"
click at [623, 195] on span "ONLINE" at bounding box center [623, 194] width 28 height 13
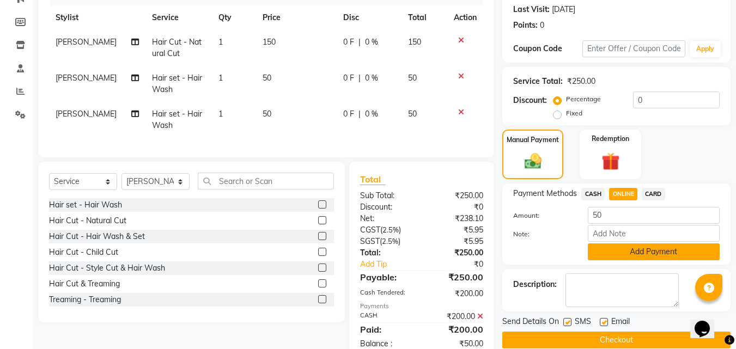
click at [632, 255] on button "Add Payment" at bounding box center [653, 251] width 132 height 17
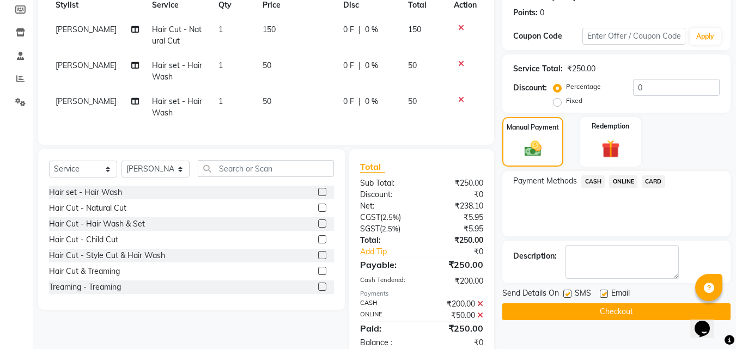
scroll to position [197, 0]
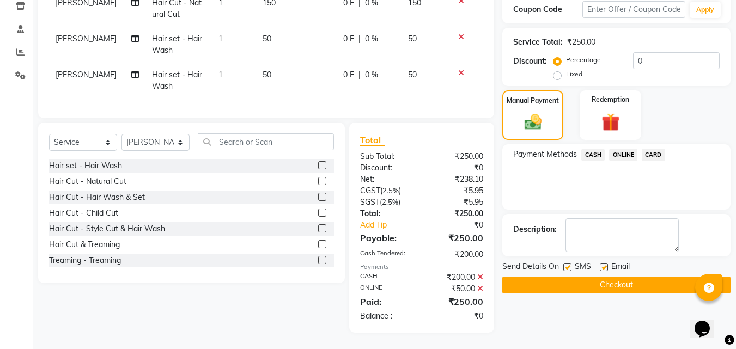
click at [603, 266] on div at bounding box center [602, 268] width 7 height 11
drag, startPoint x: 602, startPoint y: 267, endPoint x: 601, endPoint y: 277, distance: 9.9
click at [601, 274] on div "Send Details On SMS Email Checkout" at bounding box center [616, 277] width 228 height 33
click at [601, 281] on button "Checkout" at bounding box center [616, 285] width 228 height 17
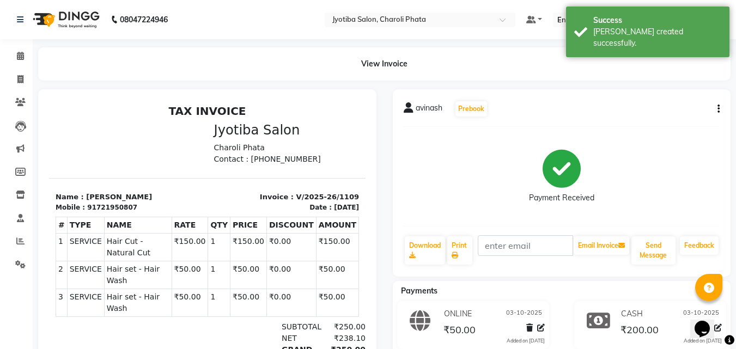
click at [6, 44] on div "Calendar Invoice Clients Leads Marketing Members Inventory Staff Reports Settin…" at bounding box center [73, 211] width 147 height 360
click at [8, 50] on link "Calendar" at bounding box center [16, 56] width 26 height 18
